Goal: Task Accomplishment & Management: Manage account settings

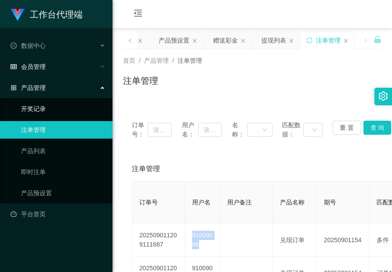
scroll to position [44, 0]
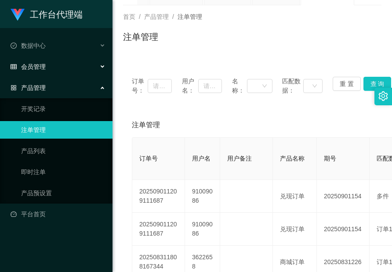
click at [47, 65] on div "会员管理" at bounding box center [56, 67] width 112 height 18
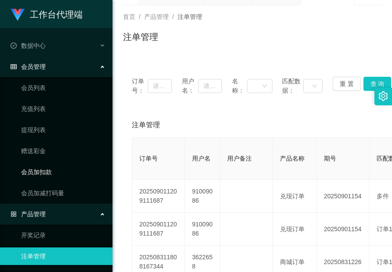
click at [50, 165] on link "会员加扣款" at bounding box center [63, 172] width 84 height 18
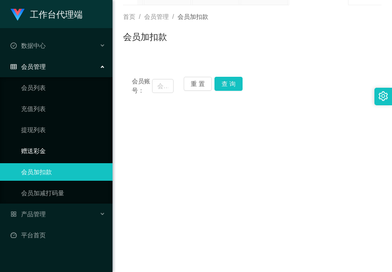
click at [39, 148] on link "赠送彩金" at bounding box center [63, 151] width 84 height 18
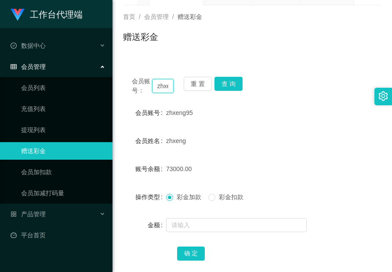
click at [160, 85] on input "zhxeng95" at bounding box center [163, 86] width 22 height 14
drag, startPoint x: 160, startPoint y: 85, endPoint x: 195, endPoint y: 89, distance: 35.0
click at [160, 85] on input "zhxeng95" at bounding box center [163, 86] width 22 height 14
paste input "Master7020"
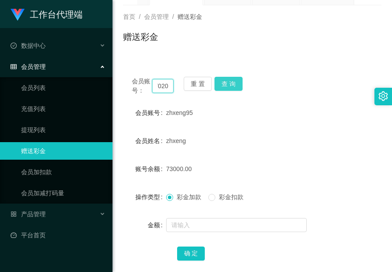
type input "Master7020"
click at [222, 80] on button "查 询" at bounding box center [228, 84] width 28 height 14
drag, startPoint x: 222, startPoint y: 80, endPoint x: 218, endPoint y: 105, distance: 24.5
click at [222, 80] on button "查 询" at bounding box center [233, 84] width 38 height 14
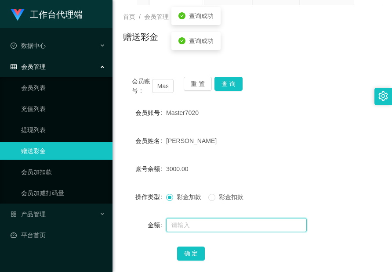
click at [220, 223] on input "text" at bounding box center [236, 225] width 141 height 14
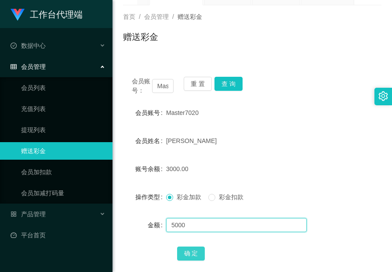
type input "5000"
click at [192, 252] on button "确 定" at bounding box center [191, 254] width 28 height 14
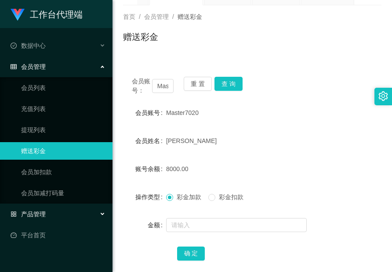
click at [46, 220] on div "产品管理" at bounding box center [56, 215] width 112 height 18
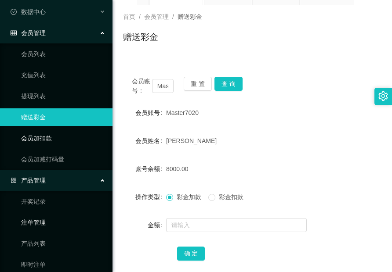
scroll to position [86, 0]
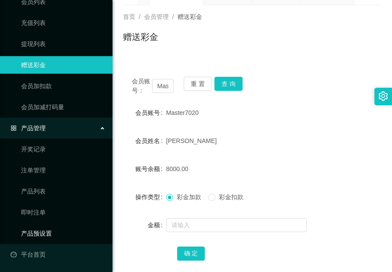
click at [51, 231] on link "产品预设置" at bounding box center [63, 234] width 84 height 18
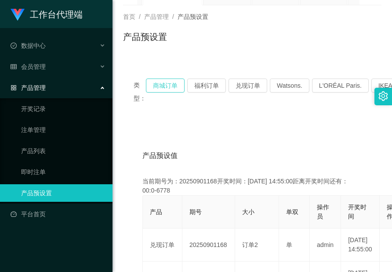
click at [165, 88] on button "商城订单" at bounding box center [165, 86] width 39 height 14
click at [239, 89] on button "兑现订单" at bounding box center [247, 86] width 39 height 14
click at [238, 89] on button "兑现订单" at bounding box center [247, 86] width 39 height 14
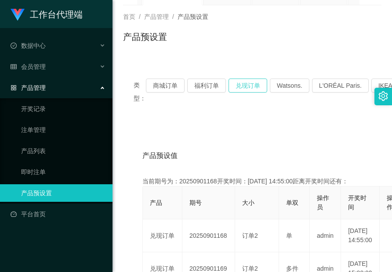
click at [238, 89] on button "兑现订单" at bounding box center [247, 86] width 39 height 14
click at [239, 90] on button "兑现订单" at bounding box center [247, 86] width 39 height 14
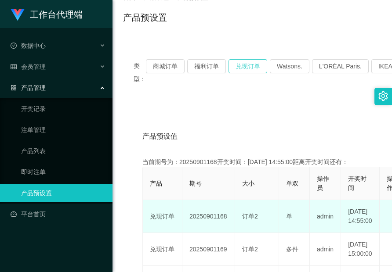
scroll to position [88, 0]
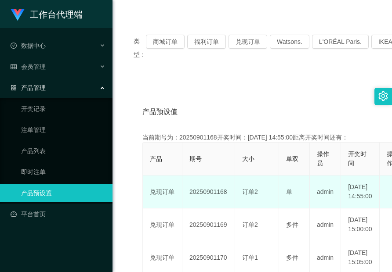
click at [212, 196] on td "20250901168" at bounding box center [208, 192] width 53 height 33
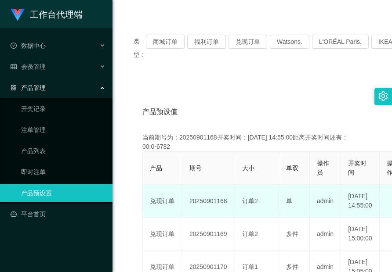
click at [212, 196] on td "20250901168" at bounding box center [208, 201] width 53 height 33
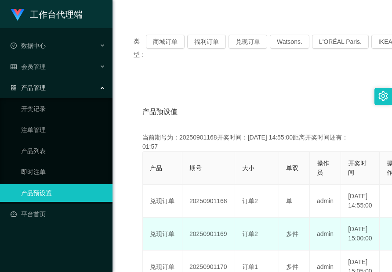
click at [199, 242] on td "20250901169" at bounding box center [208, 234] width 53 height 33
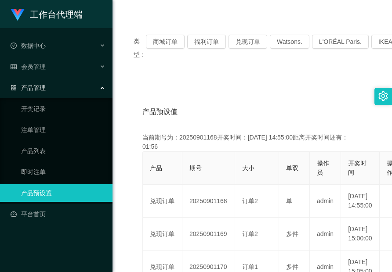
copy td "20250901169"
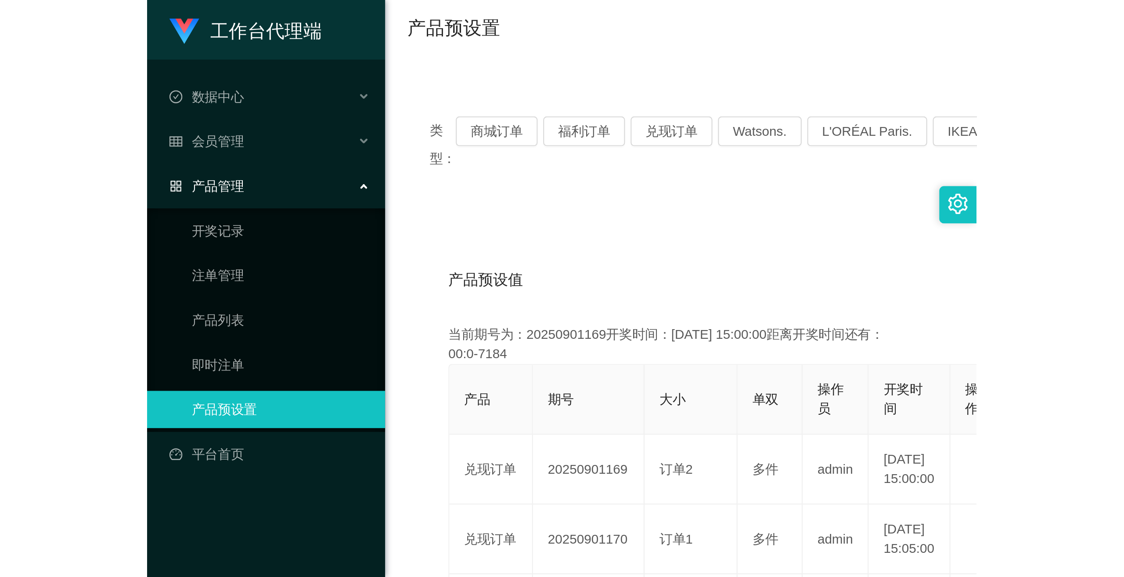
scroll to position [0, 0]
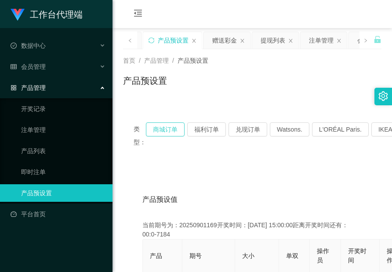
click at [168, 131] on button "商城订单" at bounding box center [165, 130] width 39 height 14
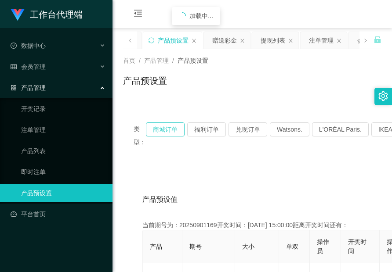
click at [168, 131] on button "商城订单" at bounding box center [165, 130] width 39 height 14
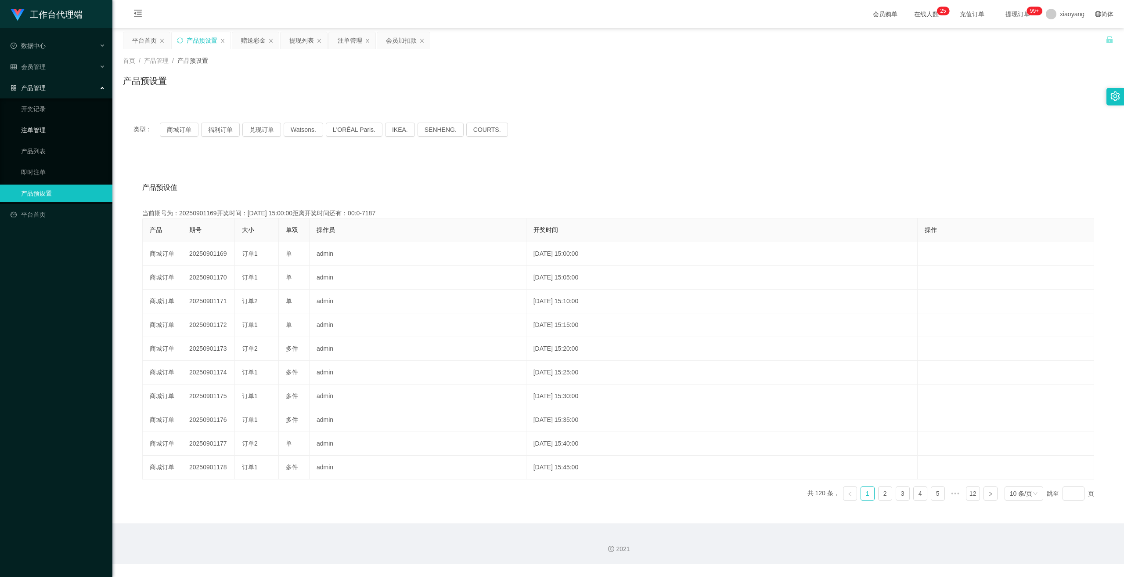
click at [40, 123] on link "注单管理" at bounding box center [63, 130] width 84 height 18
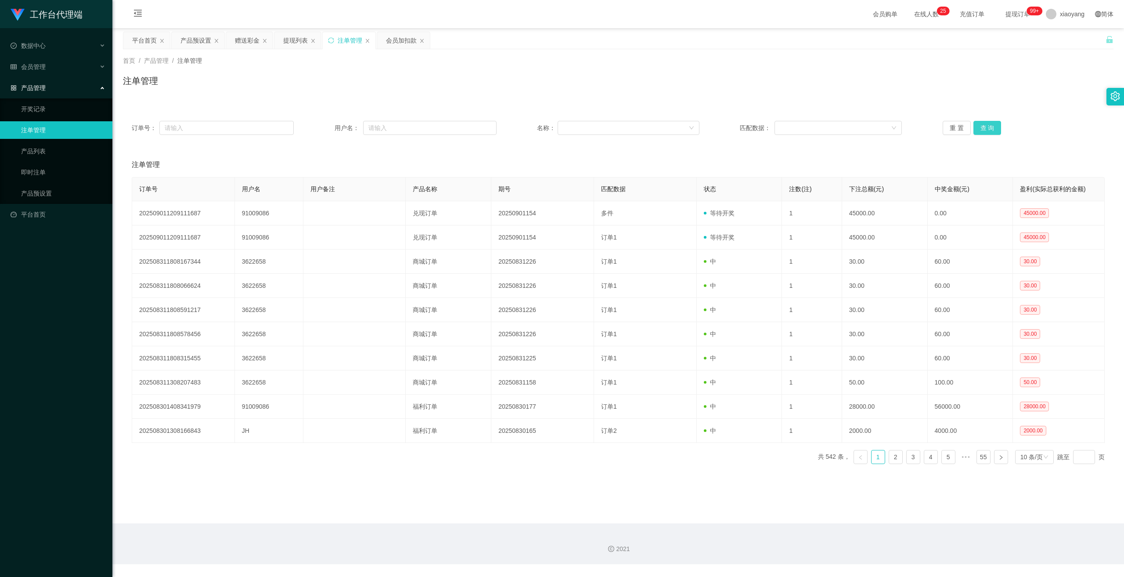
click at [391, 129] on button "查 询" at bounding box center [988, 128] width 28 height 14
click at [391, 128] on button "查 询" at bounding box center [988, 128] width 28 height 14
click at [391, 128] on button "查 询" at bounding box center [993, 128] width 38 height 14
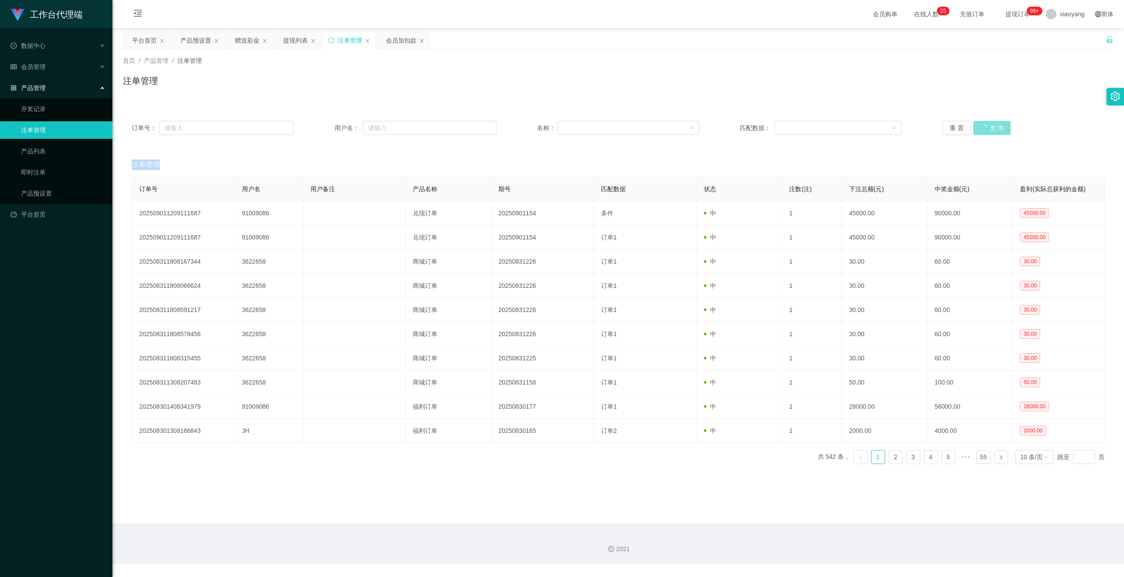
click at [391, 128] on div "重 置 查 询" at bounding box center [1024, 128] width 162 height 14
click at [391, 128] on button "查 询" at bounding box center [988, 128] width 28 height 14
